Goal: Information Seeking & Learning: Understand process/instructions

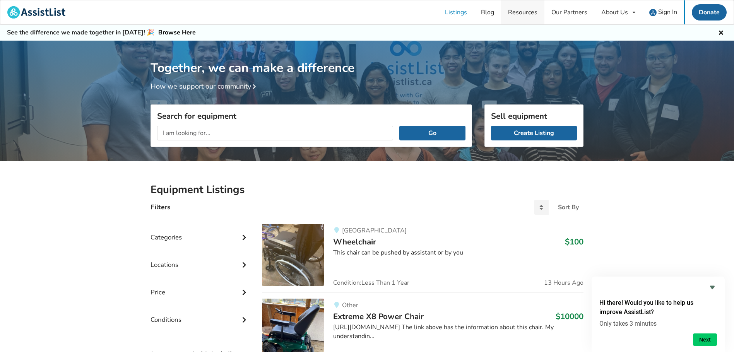
click at [525, 16] on link "Resources" at bounding box center [522, 12] width 43 height 24
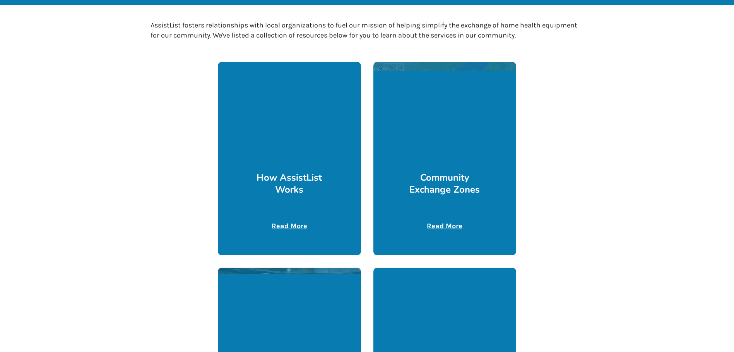
scroll to position [155, 0]
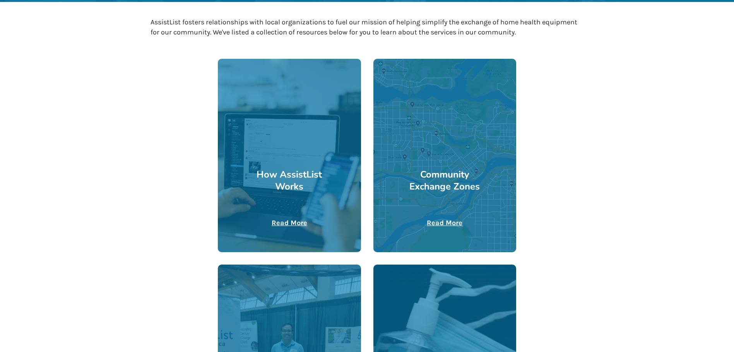
click at [287, 220] on u "Read More" at bounding box center [290, 223] width 36 height 9
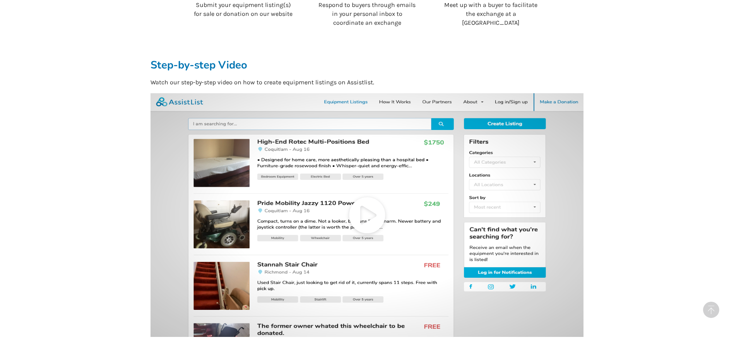
scroll to position [271, 0]
